Goal: Communication & Community: Ask a question

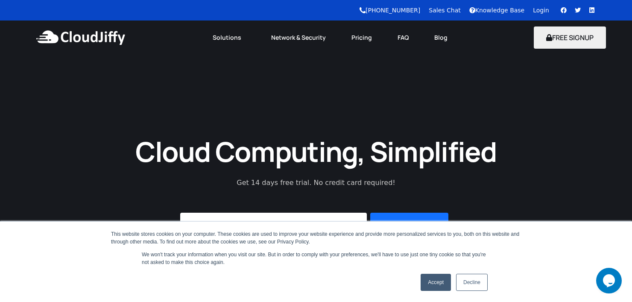
click at [429, 283] on link "Accept" at bounding box center [436, 282] width 30 height 17
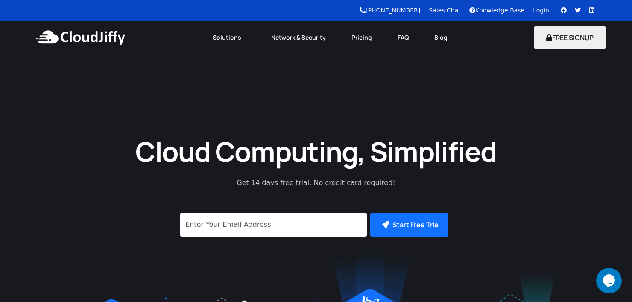
click at [537, 12] on link "Login" at bounding box center [541, 10] width 16 height 7
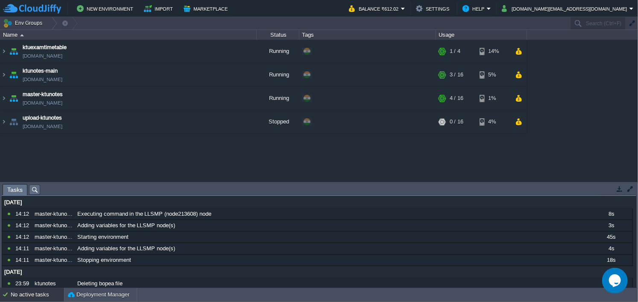
click at [614, 277] on icon "Chat widget" at bounding box center [615, 280] width 12 height 13
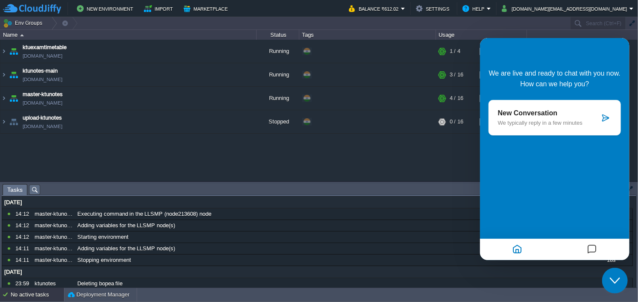
click at [535, 118] on div "New Conversation We typically reply in a few minutes" at bounding box center [549, 117] width 102 height 17
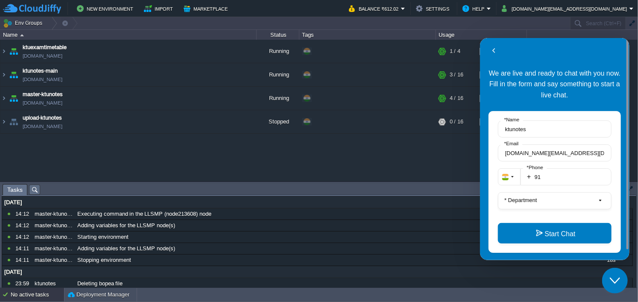
click at [555, 185] on fieldset "+ 91 * Phone" at bounding box center [555, 180] width 114 height 24
click at [560, 176] on input "91" at bounding box center [565, 176] width 91 height 17
type input "919605885554"
click at [531, 199] on label "* Department" at bounding box center [521, 200] width 40 height 6
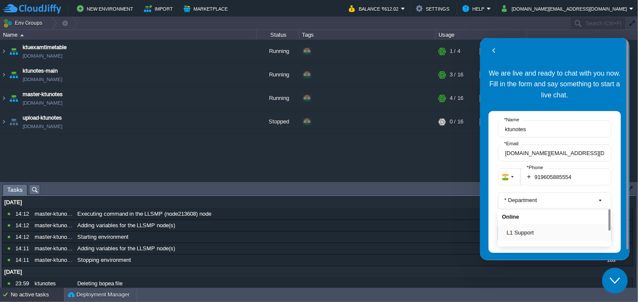
click at [525, 226] on div "L1 Support" at bounding box center [555, 231] width 114 height 17
click at [525, 231] on button "L1 Support" at bounding box center [557, 232] width 101 height 9
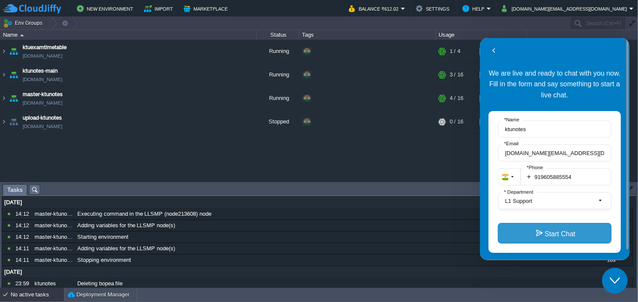
click at [539, 230] on button "Start Chat" at bounding box center [555, 233] width 114 height 21
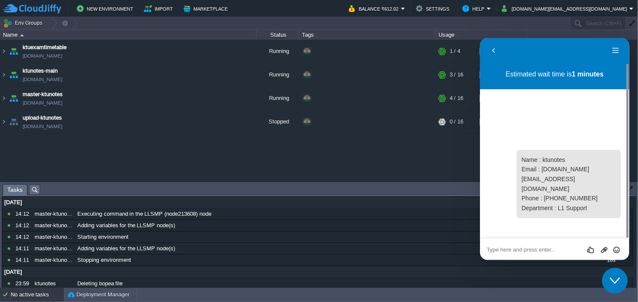
click at [544, 249] on textarea at bounding box center [555, 249] width 136 height 7
type textarea "hi"
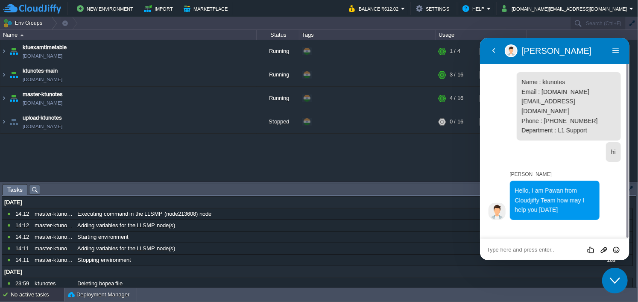
paste textarea "You should use a persistent object cache Performance A persistent object cache …"
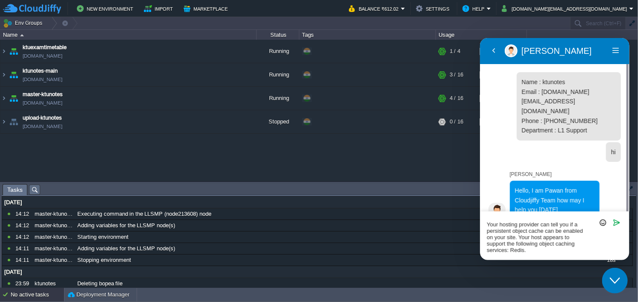
type textarea "You should use a persistent object cache Performance A persistent object cache …"
click at [546, 239] on textarea "You should use a persistent object cache Performance A persistent object cache …" at bounding box center [555, 236] width 136 height 34
paste textarea
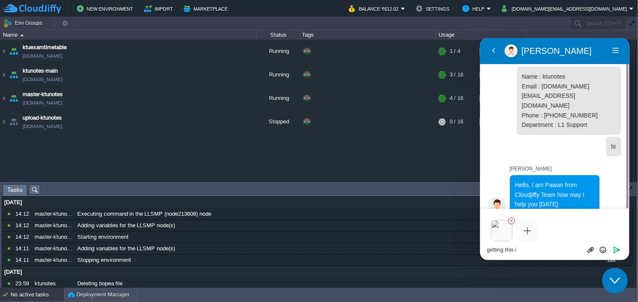
scroll to position [0, 0]
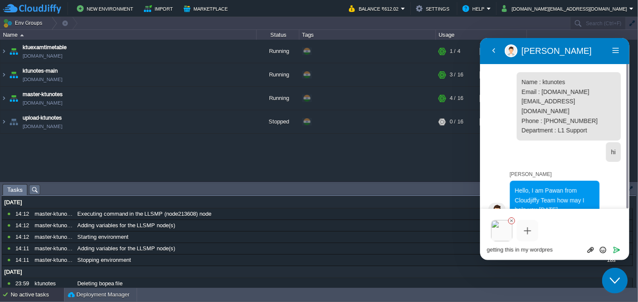
type textarea "getting this in my wordpress"
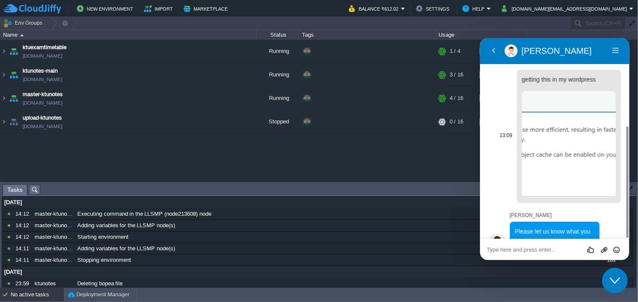
scroll to position [159, 0]
click at [542, 247] on textarea at bounding box center [555, 249] width 136 height 7
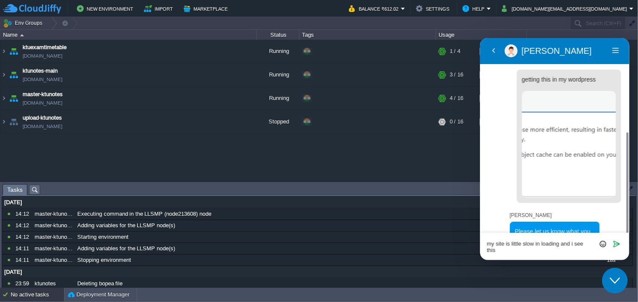
scroll to position [164, 0]
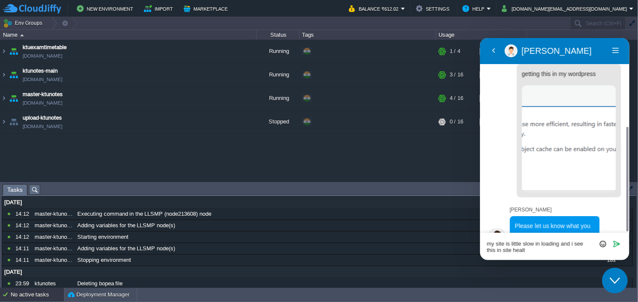
type textarea "my site is little slow in loading and i see this in site health"
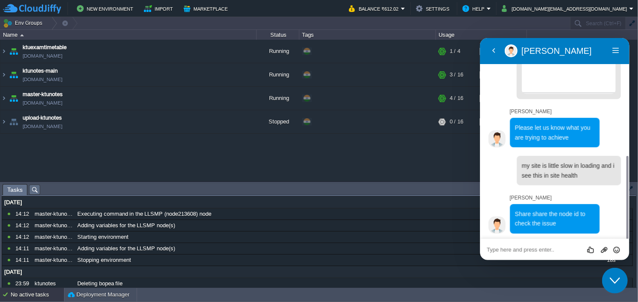
scroll to position [245, 0]
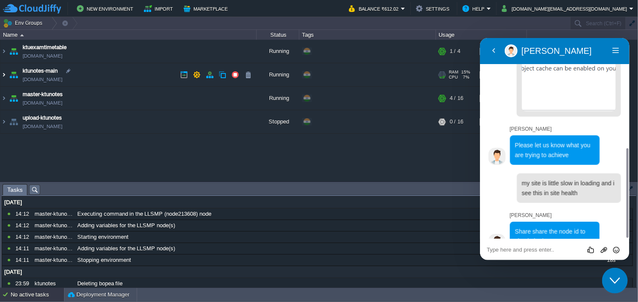
click at [1, 74] on img at bounding box center [3, 74] width 7 height 23
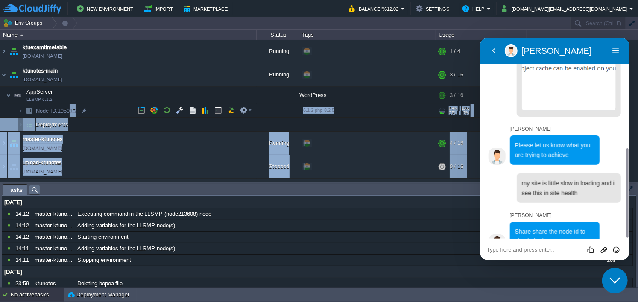
drag, startPoint x: 83, startPoint y: 109, endPoint x: 70, endPoint y: 111, distance: 12.9
click at [70, 111] on div "ktuexamtimetable [DOMAIN_NAME] Running + Add to Env Group RAM 11% CPU 1% 1 / 4 …" at bounding box center [319, 111] width 638 height 142
click at [93, 109] on td "Node ID: 195015" at bounding box center [128, 111] width 256 height 14
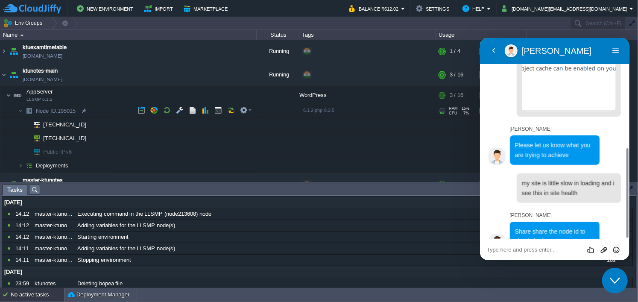
drag, startPoint x: 36, startPoint y: 109, endPoint x: 78, endPoint y: 111, distance: 41.9
click at [558, 250] on textarea at bounding box center [555, 249] width 136 height 7
type textarea "Node ID: 195015"
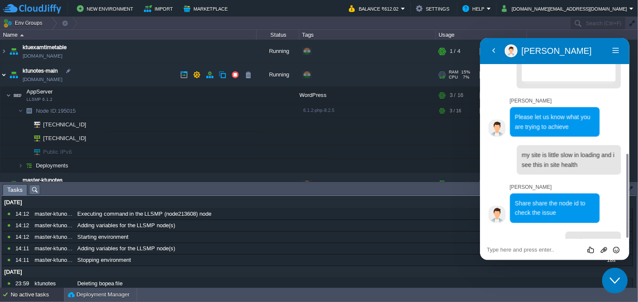
click at [6, 77] on img at bounding box center [3, 74] width 7 height 23
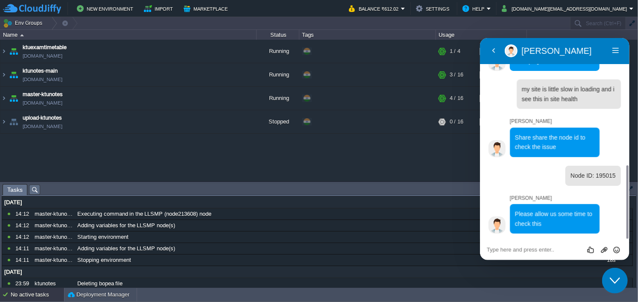
scroll to position [322, 0]
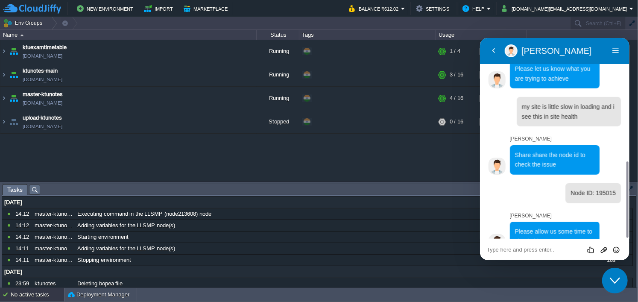
click at [510, 252] on textarea at bounding box center [555, 249] width 136 height 7
type textarea "ok"
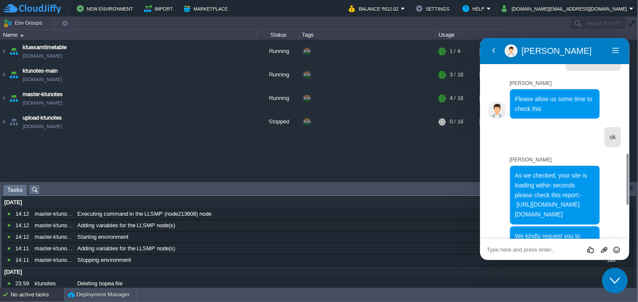
scroll to position [582, 0]
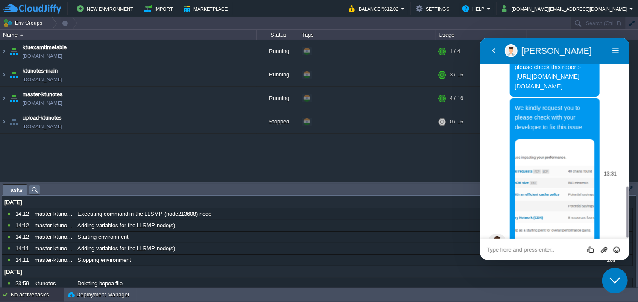
click at [546, 162] on img at bounding box center [555, 192] width 80 height 107
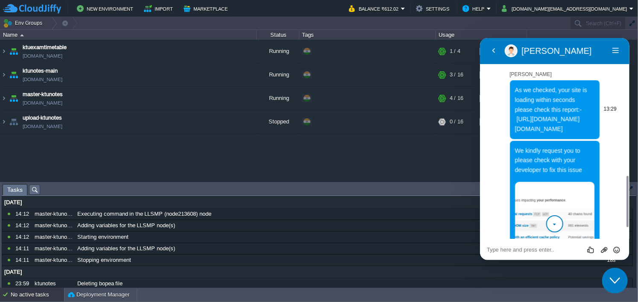
drag, startPoint x: 593, startPoint y: 108, endPoint x: 516, endPoint y: 100, distance: 76.9
click at [516, 100] on p "As we checked, your site is loading within seconds please check this report:- […" at bounding box center [555, 109] width 80 height 48
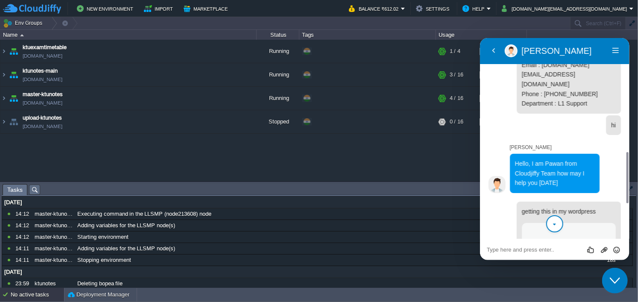
scroll to position [112, 0]
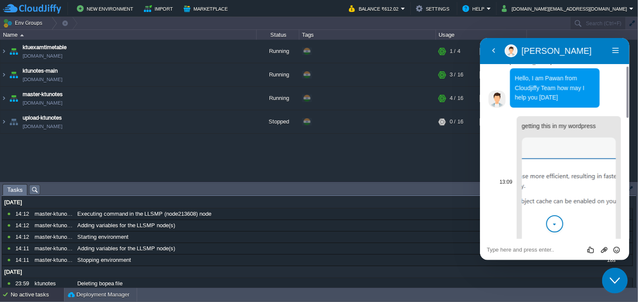
click at [572, 176] on img at bounding box center [569, 190] width 94 height 107
click at [522, 251] on textarea at bounding box center [555, 249] width 136 height 7
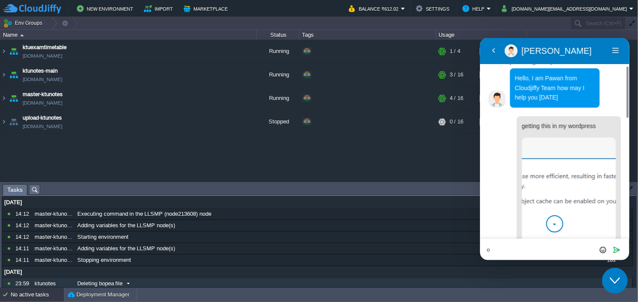
type textarea "ok"
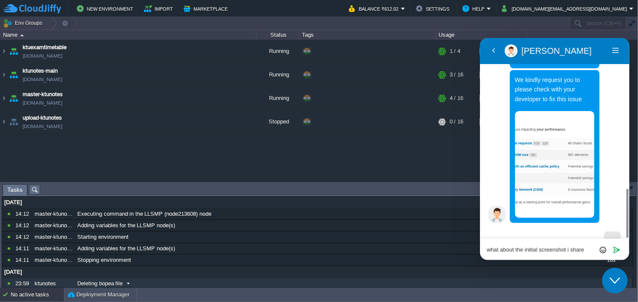
type textarea "what about the initial screenshot i shared"
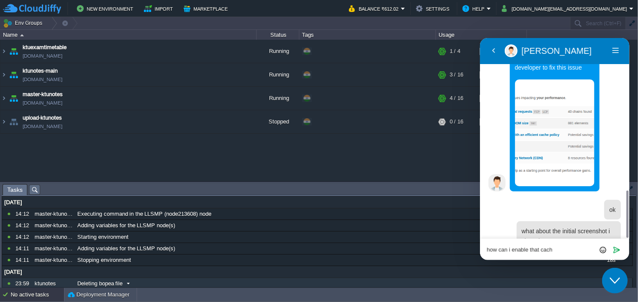
type textarea "how can i enable that cache"
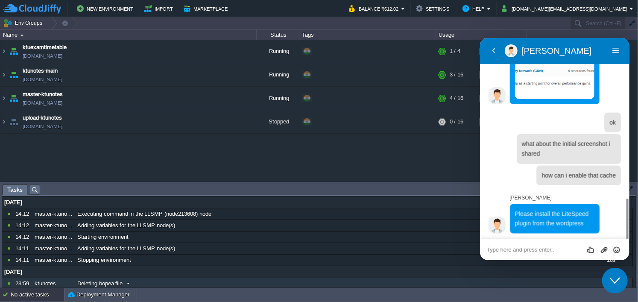
scroll to position [712, 0]
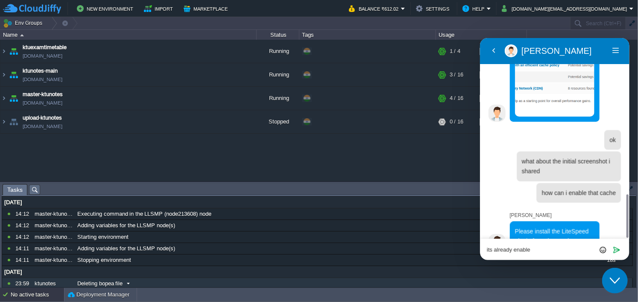
type textarea "its already enabled"
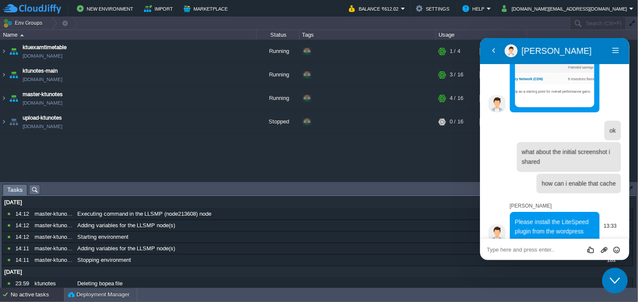
scroll to position [764, 0]
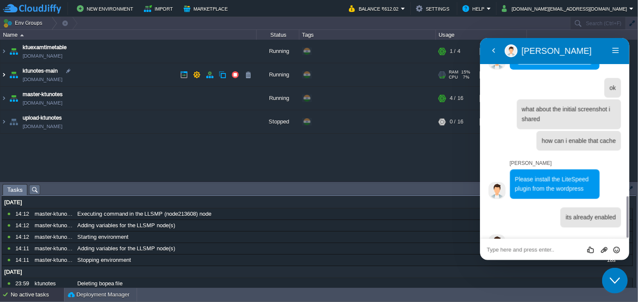
click at [4, 75] on img at bounding box center [3, 74] width 7 height 23
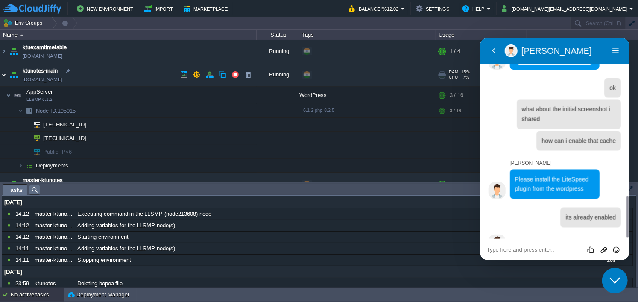
click at [4, 75] on img at bounding box center [3, 74] width 7 height 23
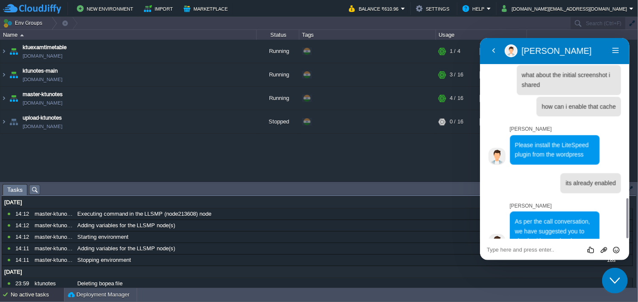
scroll to position [798, 0]
click at [534, 252] on textarea at bounding box center [555, 249] width 136 height 7
type textarea "ok noted"
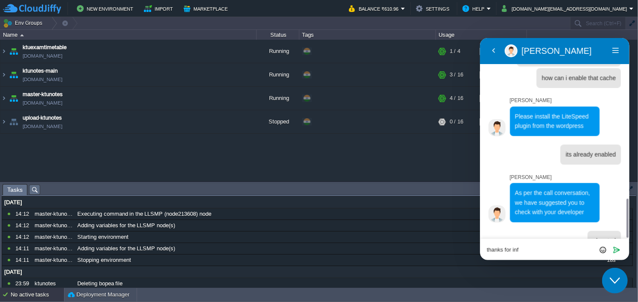
type textarea "thanks for info"
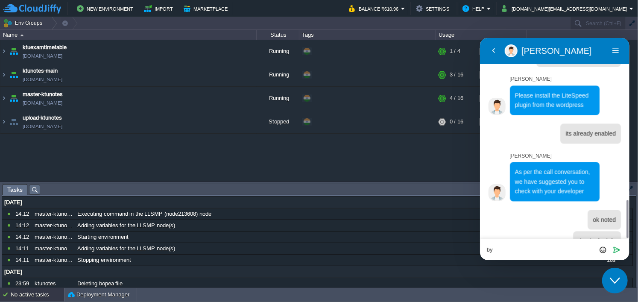
type textarea "bye"
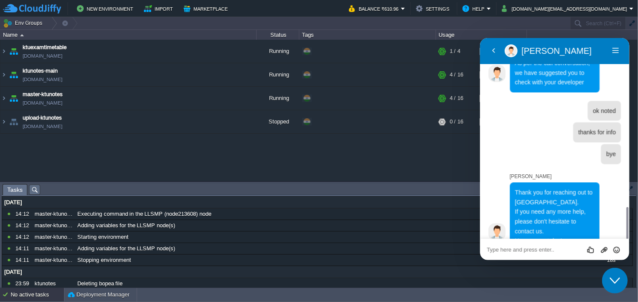
scroll to position [957, 0]
